Goal: Task Accomplishment & Management: Use online tool/utility

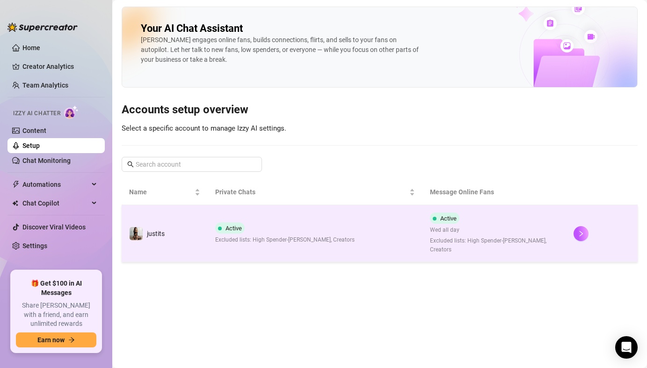
click at [266, 235] on span "Excluded lists: High Spender-[PERSON_NAME], Creators" at bounding box center [284, 239] width 139 height 9
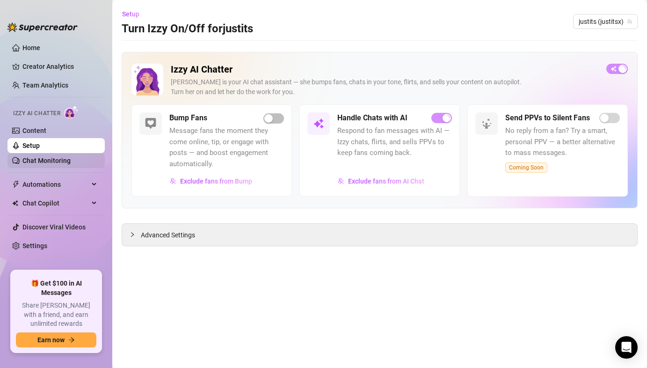
click at [71, 162] on link "Chat Monitoring" at bounding box center [46, 160] width 48 height 7
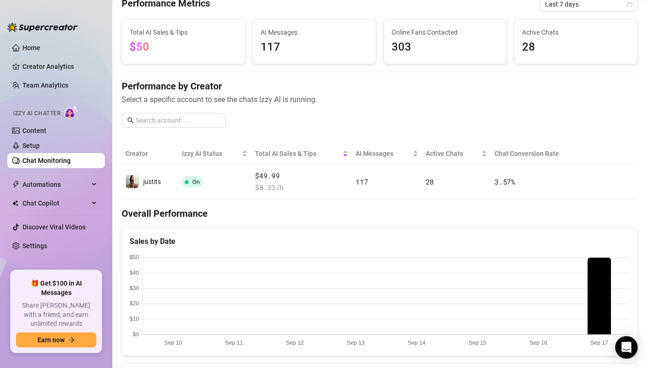
scroll to position [51, 0]
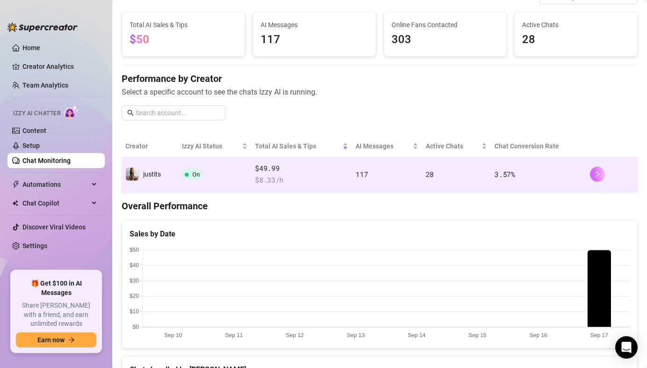
click at [603, 175] on button "button" at bounding box center [597, 174] width 15 height 15
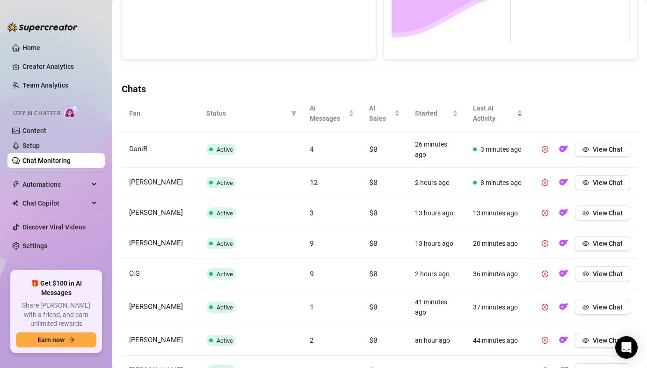
scroll to position [289, 0]
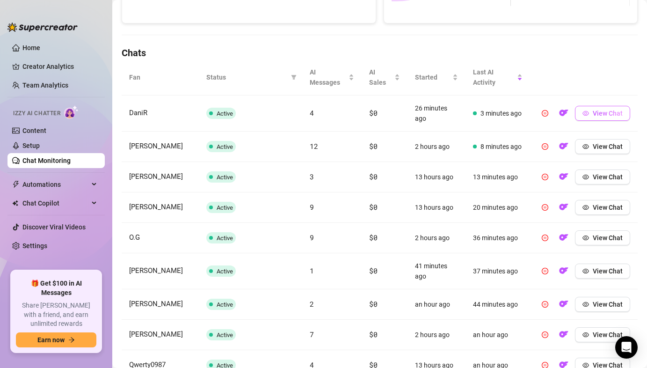
click at [605, 111] on span "View Chat" at bounding box center [608, 112] width 30 height 7
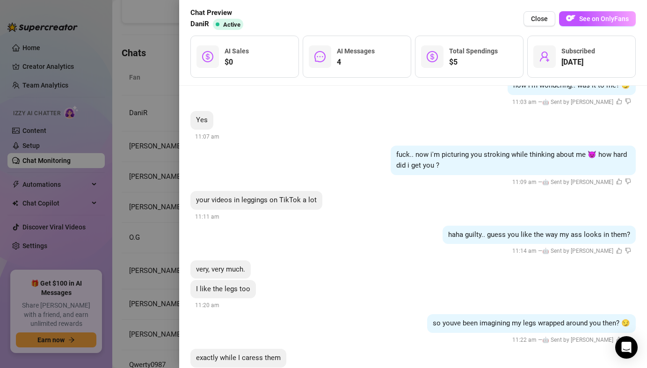
scroll to position [618, 0]
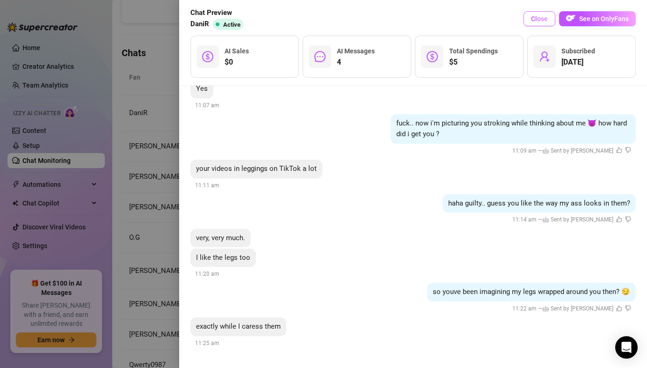
click at [538, 16] on span "Close" at bounding box center [539, 18] width 17 height 7
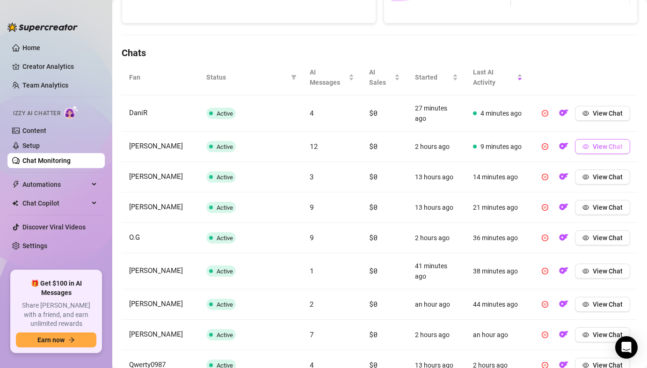
click at [593, 145] on span "View Chat" at bounding box center [608, 146] width 30 height 7
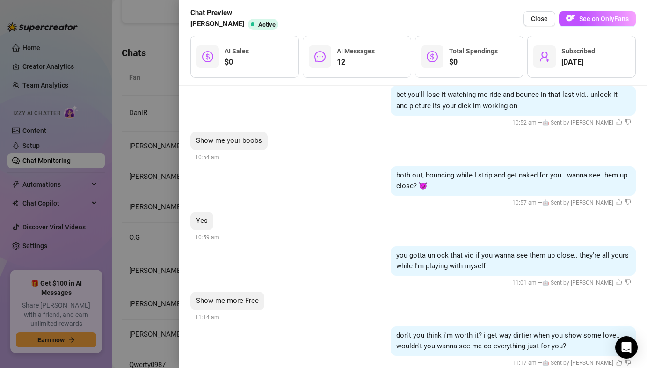
scroll to position [1471, 0]
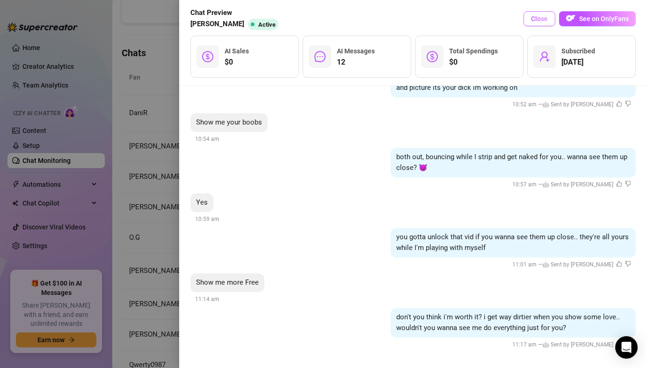
click at [536, 23] on button "Close" at bounding box center [540, 18] width 32 height 15
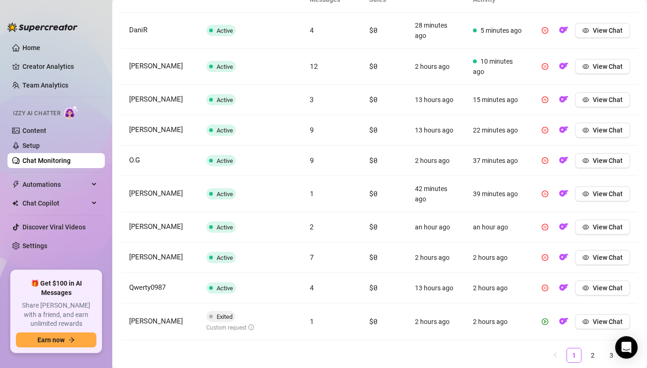
scroll to position [374, 0]
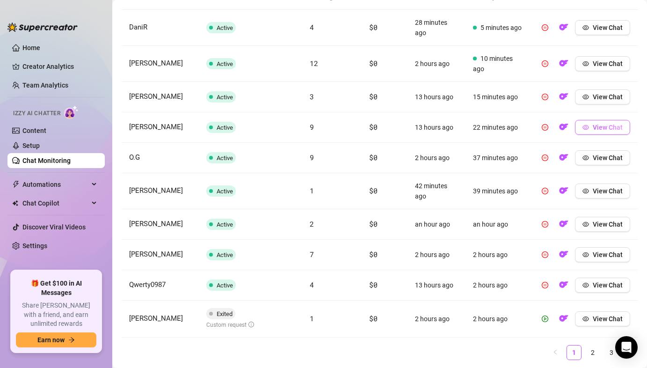
click at [603, 128] on span "View Chat" at bounding box center [608, 127] width 30 height 7
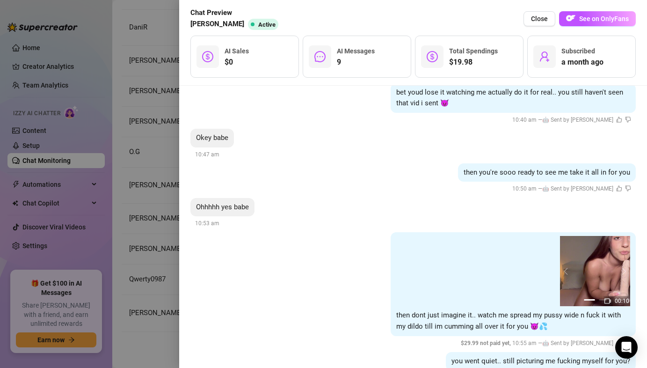
scroll to position [1037, 0]
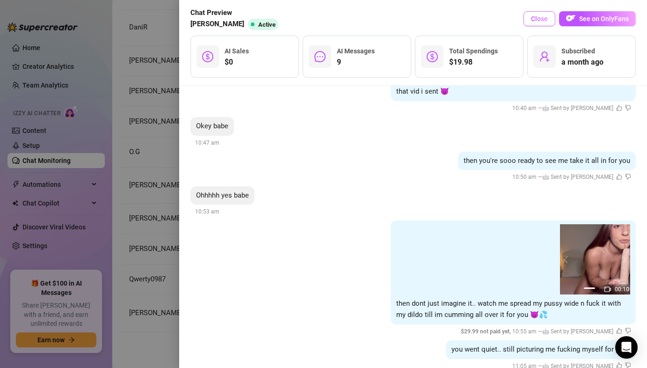
click at [532, 19] on button "Close" at bounding box center [540, 18] width 32 height 15
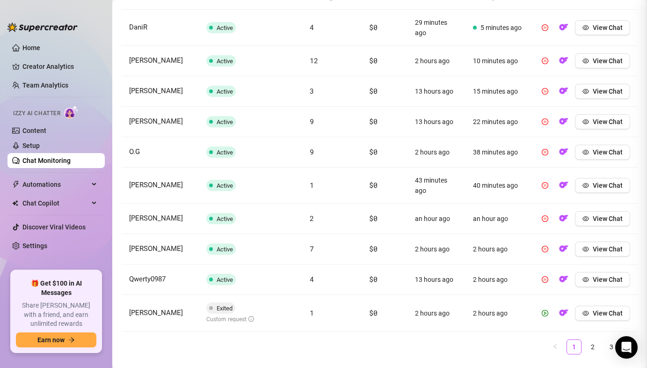
scroll to position [0, 0]
click at [586, 153] on icon "eye" at bounding box center [586, 152] width 7 height 7
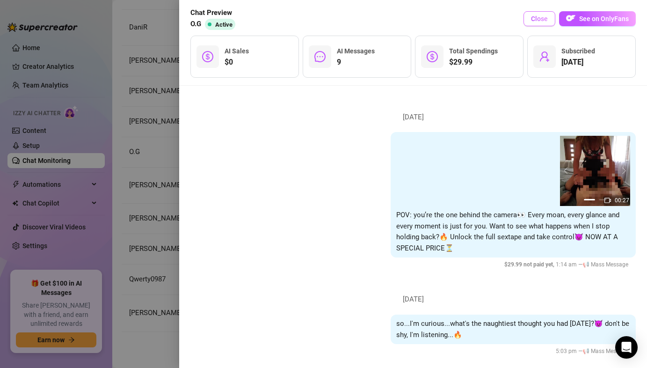
click at [530, 21] on button "Close" at bounding box center [540, 18] width 32 height 15
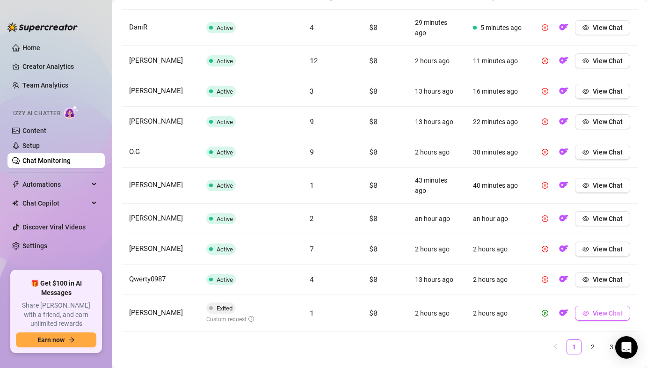
click at [589, 316] on span "button" at bounding box center [586, 312] width 7 height 7
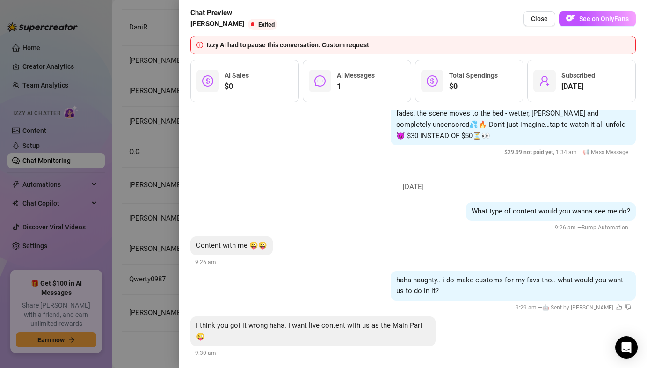
scroll to position [526, 0]
click at [541, 17] on span "Close" at bounding box center [539, 18] width 17 height 7
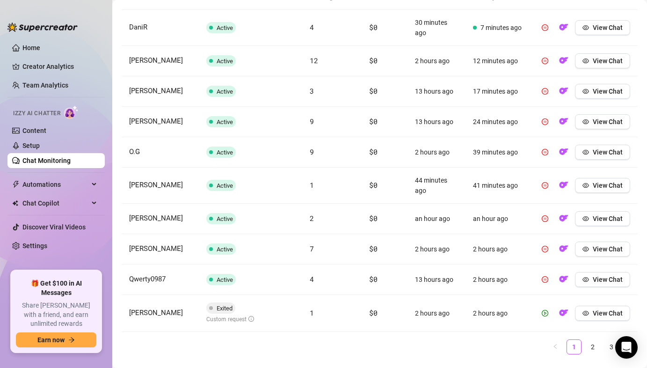
scroll to position [396, 0]
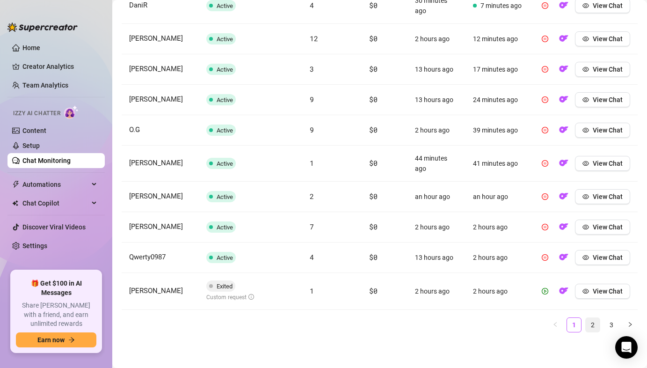
click at [590, 326] on link "2" at bounding box center [593, 325] width 14 height 14
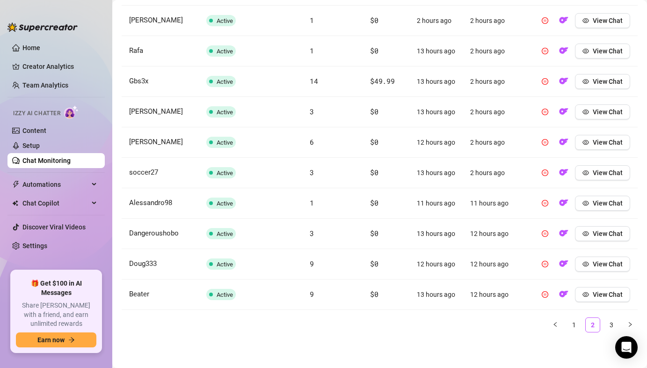
scroll to position [353, 0]
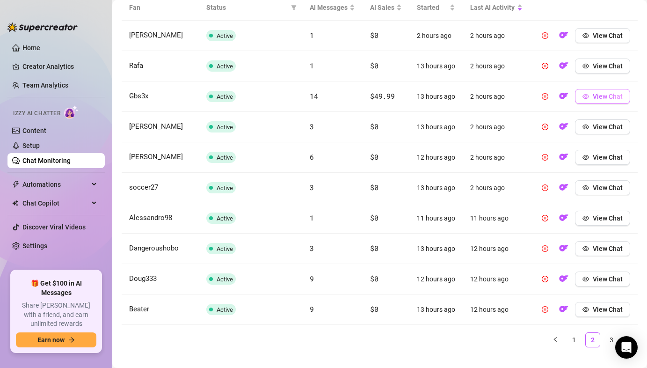
click at [592, 101] on button "View Chat" at bounding box center [602, 96] width 55 height 15
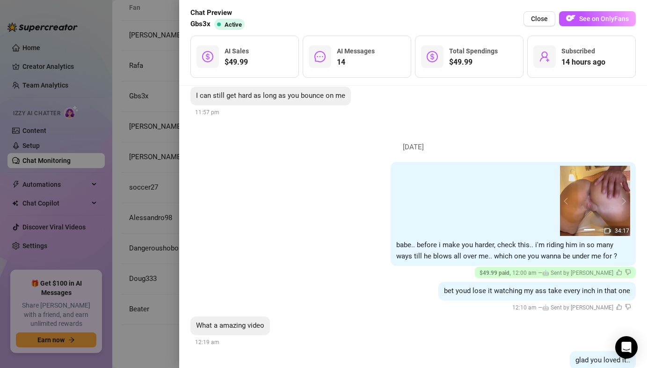
scroll to position [1281, 0]
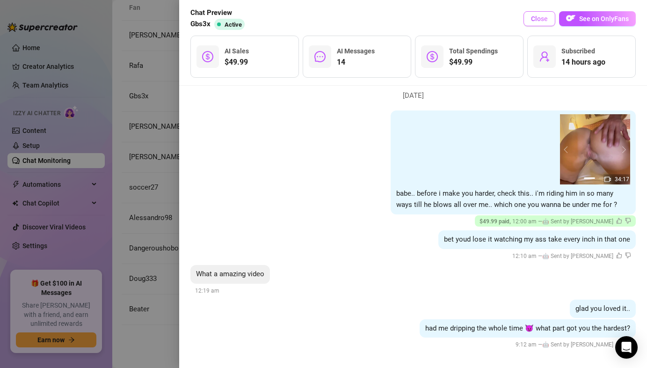
click at [542, 19] on span "Close" at bounding box center [539, 18] width 17 height 7
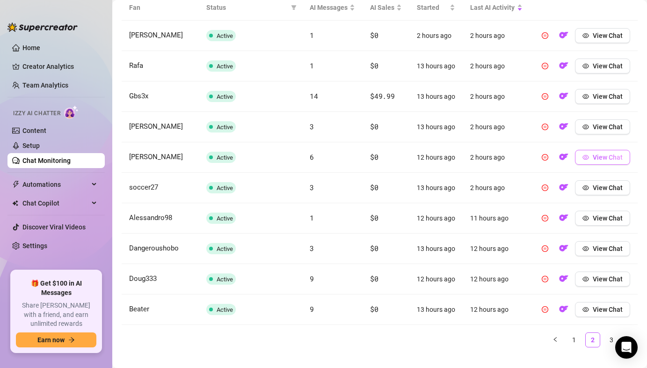
click at [606, 164] on button "View Chat" at bounding box center [602, 157] width 55 height 15
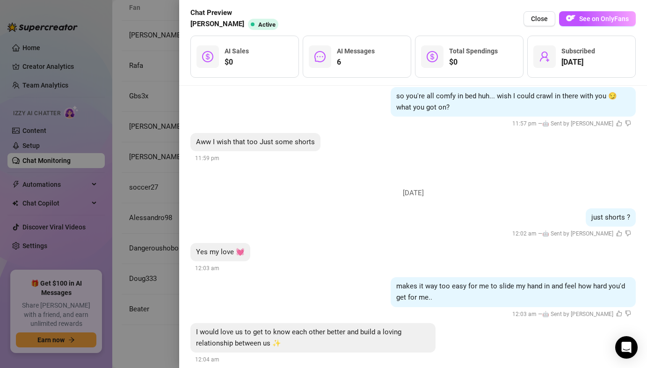
scroll to position [757, 0]
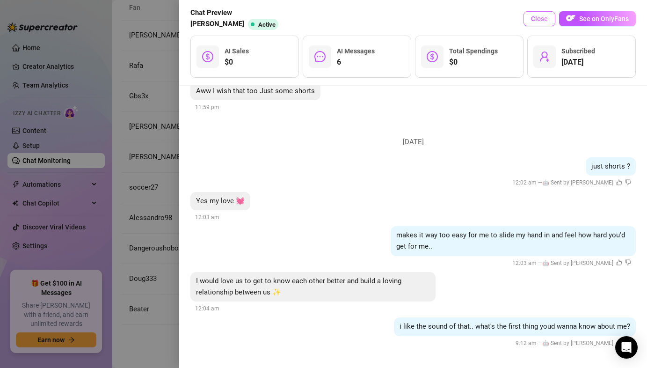
click at [540, 14] on button "Close" at bounding box center [540, 18] width 32 height 15
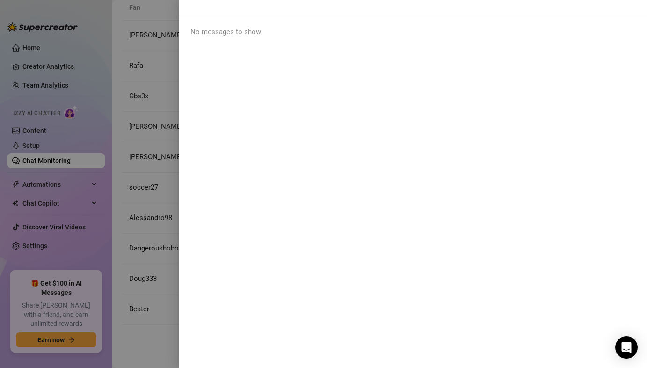
scroll to position [0, 0]
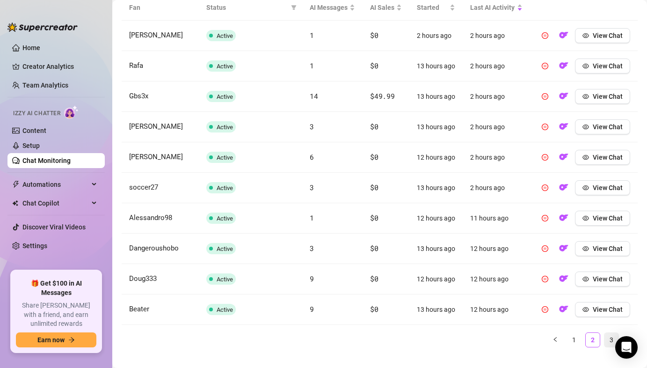
click at [610, 336] on link "3" at bounding box center [612, 340] width 14 height 14
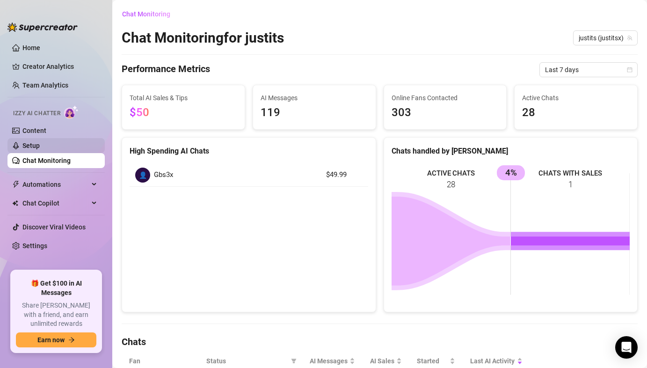
click at [40, 149] on link "Setup" at bounding box center [30, 145] width 17 height 7
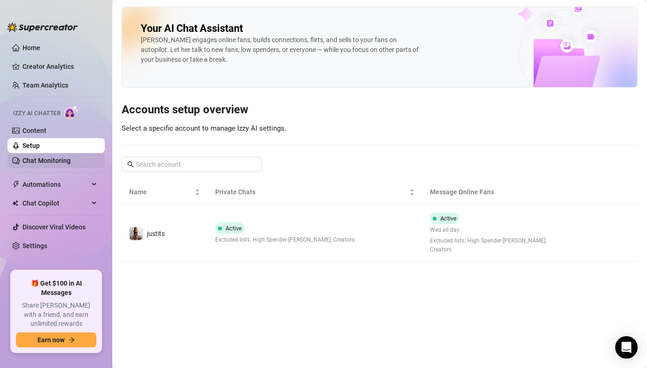
click at [51, 162] on link "Chat Monitoring" at bounding box center [46, 160] width 48 height 7
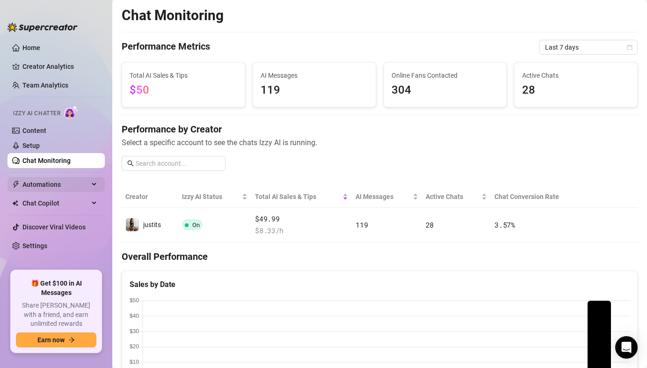
click at [50, 188] on span "Automations" at bounding box center [55, 184] width 66 height 15
